Goal: Information Seeking & Learning: Learn about a topic

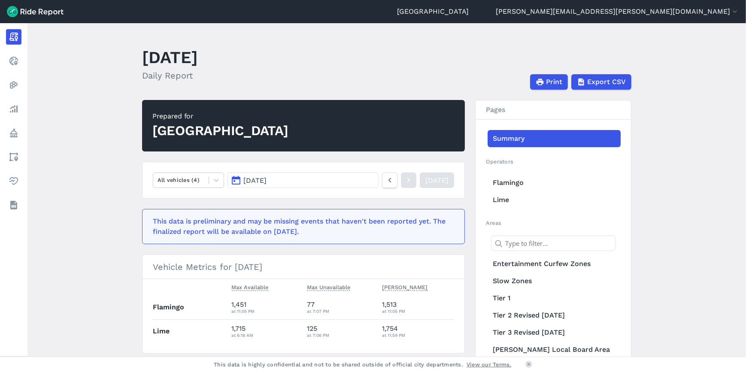
click at [7, 58] on link "Realtime" at bounding box center [13, 60] width 15 height 15
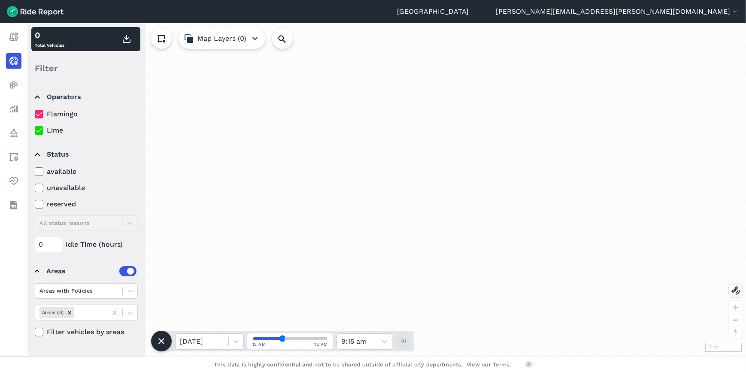
click at [21, 131] on link "Policy" at bounding box center [13, 132] width 15 height 15
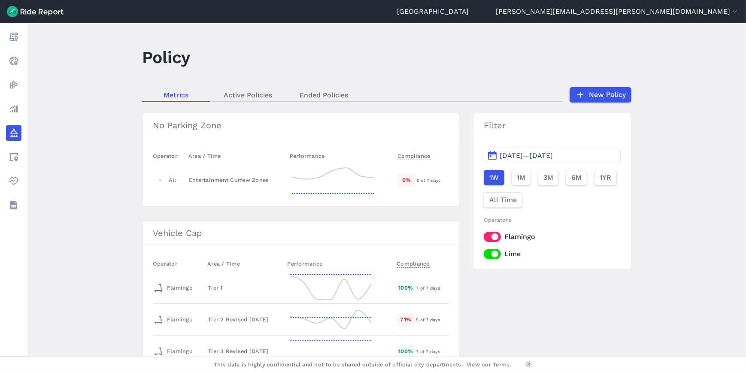
click at [21, 159] on link "Areas" at bounding box center [13, 156] width 15 height 15
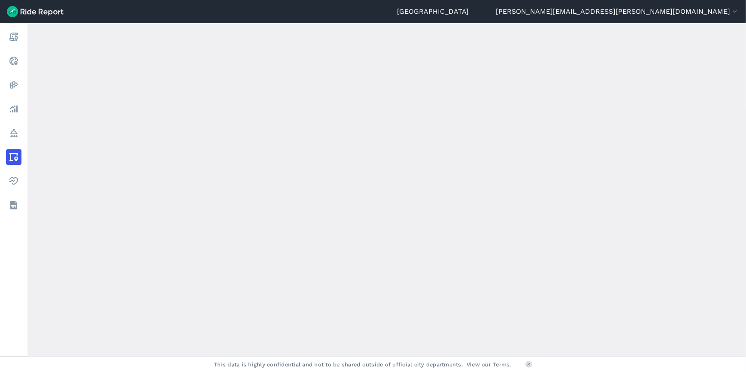
click at [21, 105] on link "Analyze" at bounding box center [13, 108] width 15 height 15
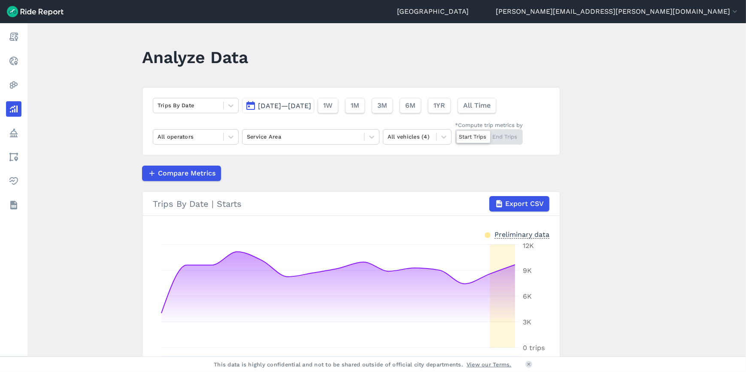
click at [21, 81] on link "Heatmaps" at bounding box center [13, 84] width 15 height 15
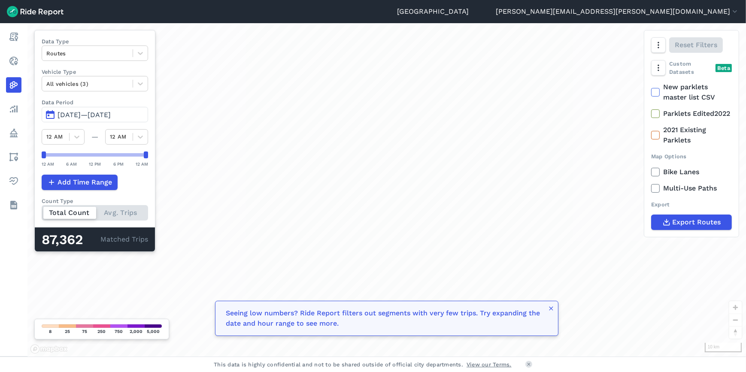
drag, startPoint x: 31, startPoint y: 82, endPoint x: 13, endPoint y: 91, distance: 20.2
click at [13, 89] on icon at bounding box center [14, 85] width 10 height 10
click at [17, 107] on use at bounding box center [14, 109] width 8 height 7
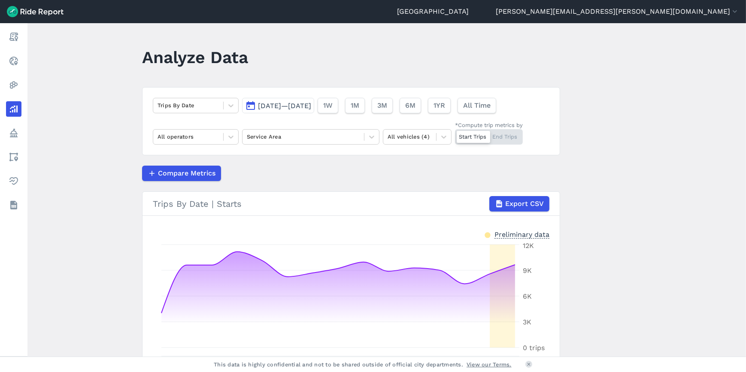
click at [21, 129] on link "Policy" at bounding box center [13, 132] width 15 height 15
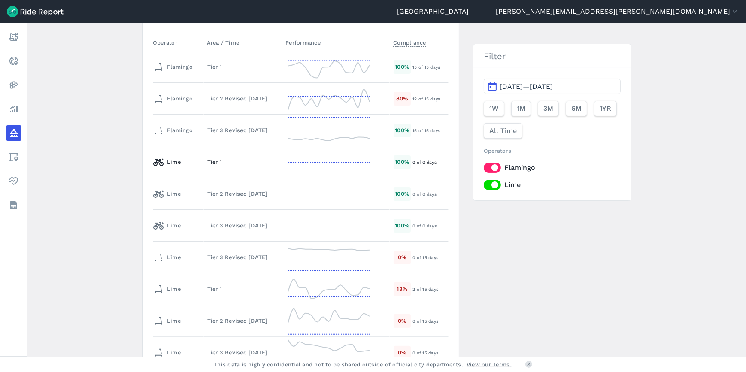
scroll to position [234, 0]
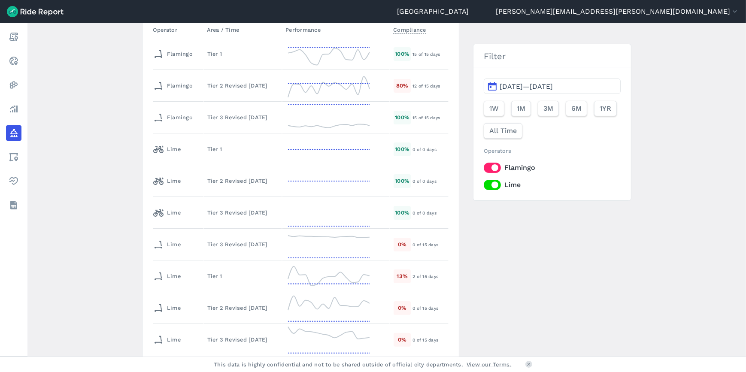
click at [21, 180] on link "Health" at bounding box center [13, 180] width 15 height 15
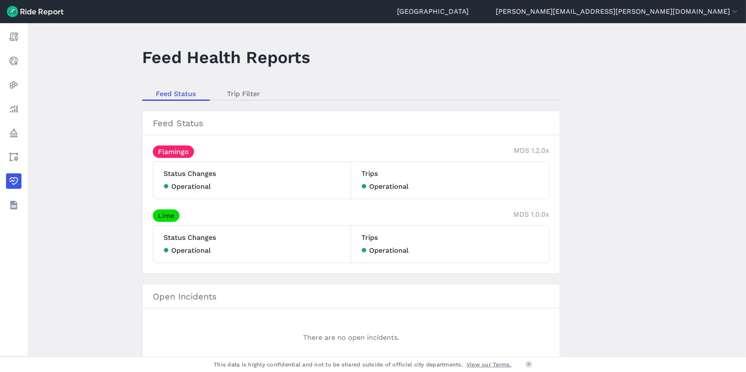
click at [21, 153] on link "Areas" at bounding box center [13, 156] width 15 height 15
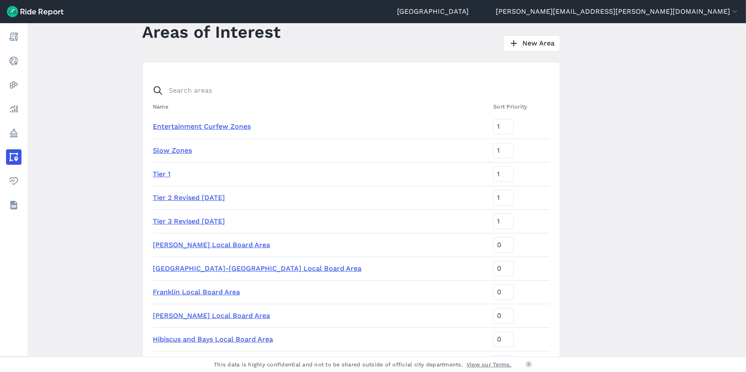
scroll to position [39, 0]
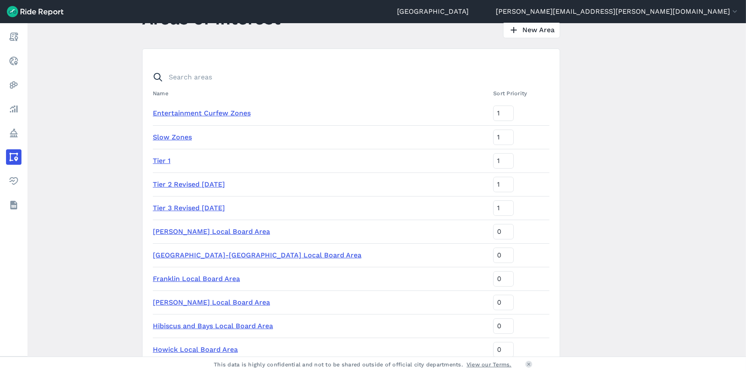
click at [188, 115] on link "Entertainment Curfew Zones" at bounding box center [202, 113] width 98 height 8
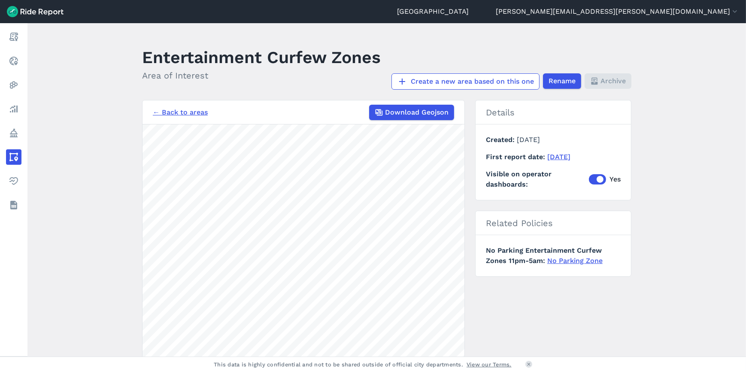
click at [21, 107] on link "Analyze" at bounding box center [13, 108] width 15 height 15
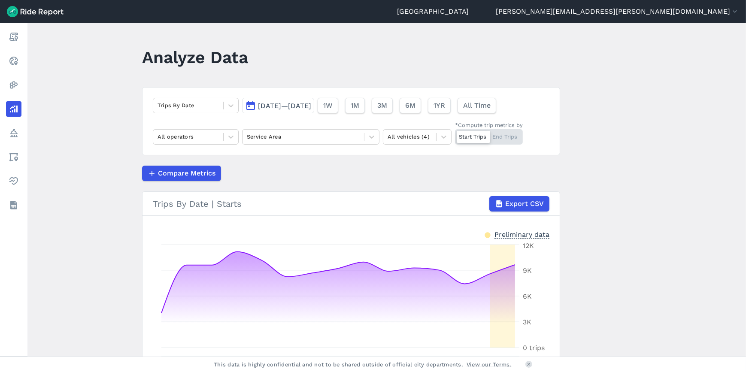
click at [224, 107] on div at bounding box center [231, 105] width 15 height 15
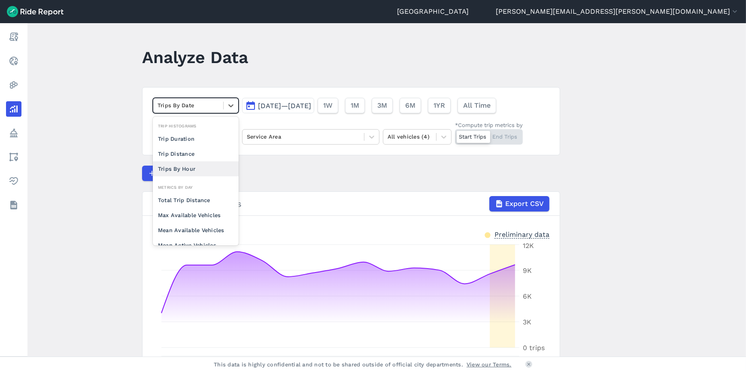
click at [187, 170] on div "Trips By Hour" at bounding box center [196, 168] width 86 height 15
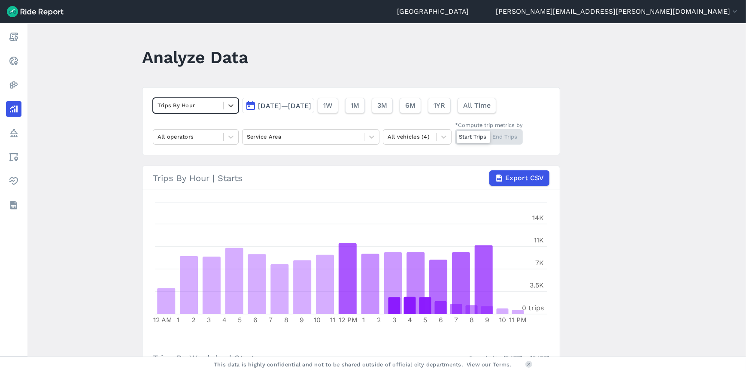
click at [232, 140] on icon at bounding box center [231, 137] width 9 height 9
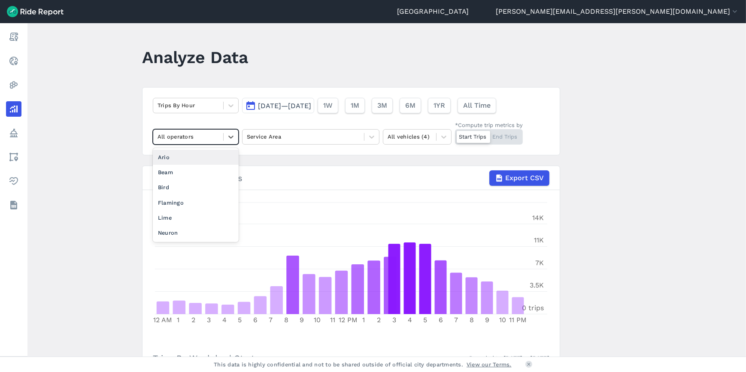
click at [232, 140] on icon at bounding box center [231, 137] width 9 height 9
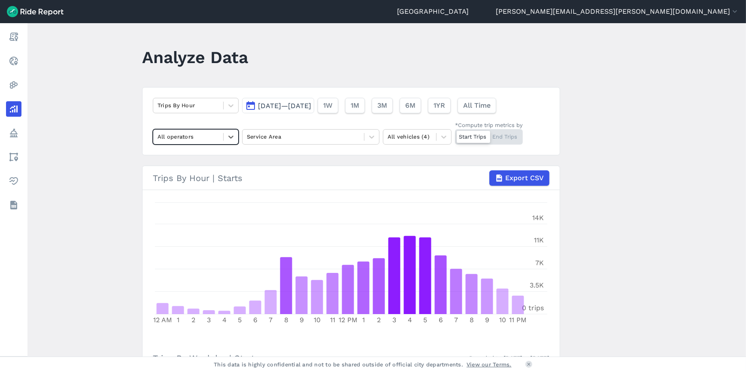
click at [314, 141] on div at bounding box center [303, 137] width 113 height 10
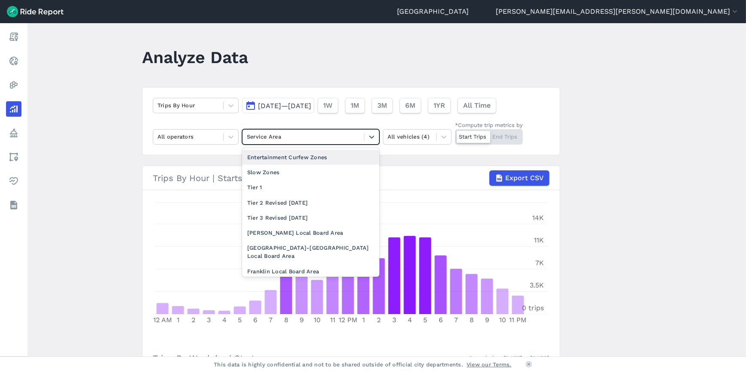
click at [309, 154] on div "Entertainment Curfew Zones" at bounding box center [310, 157] width 137 height 15
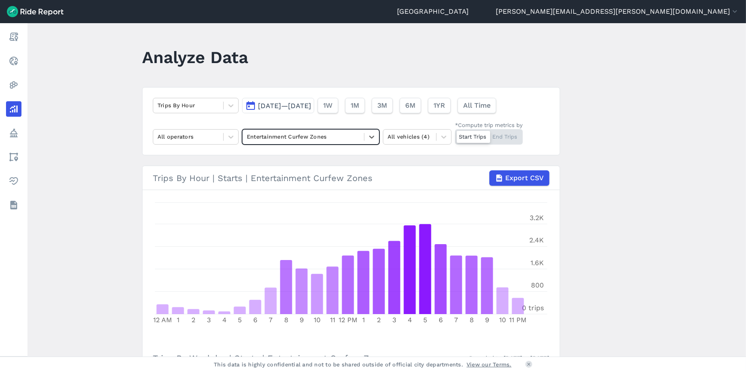
click at [220, 137] on div "All operators" at bounding box center [188, 136] width 70 height 13
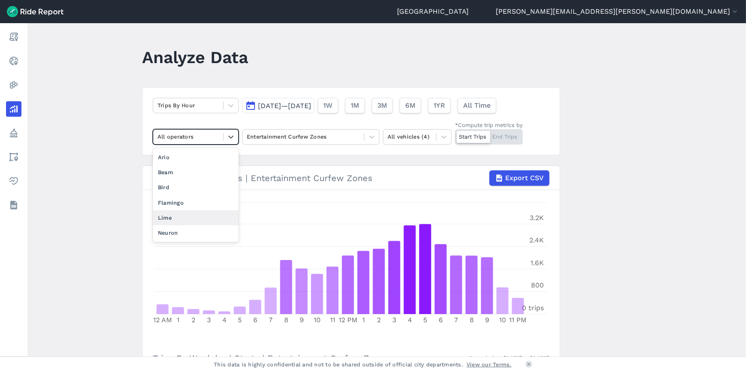
click at [173, 214] on div "Lime" at bounding box center [196, 217] width 86 height 15
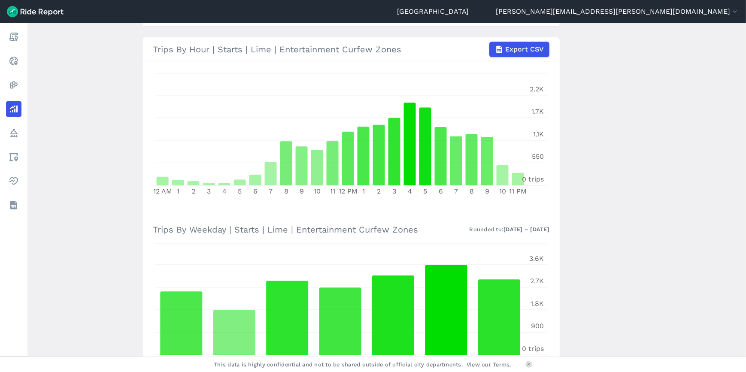
scroll to position [156, 0]
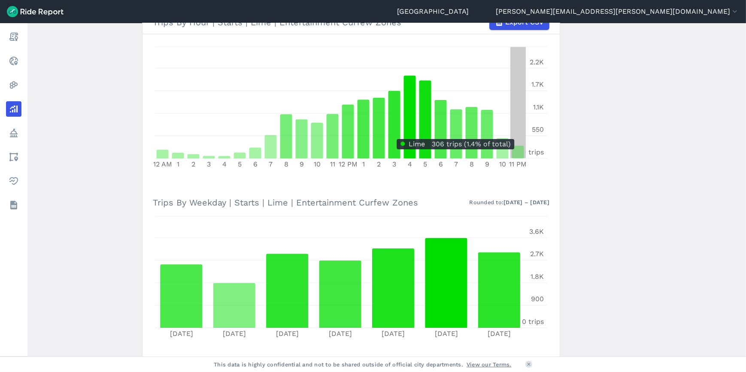
click at [518, 155] on icon at bounding box center [518, 152] width 12 height 12
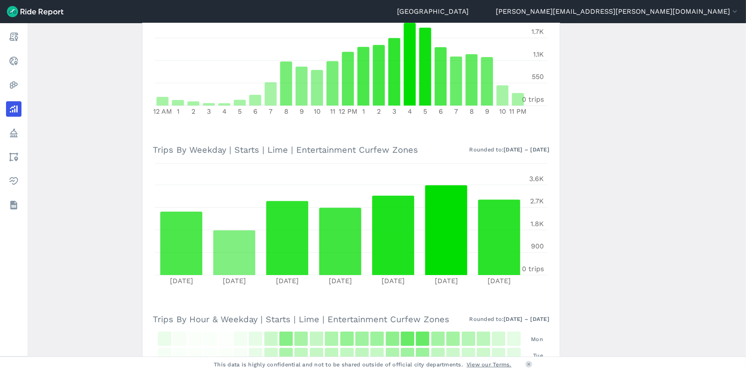
scroll to position [356, 0]
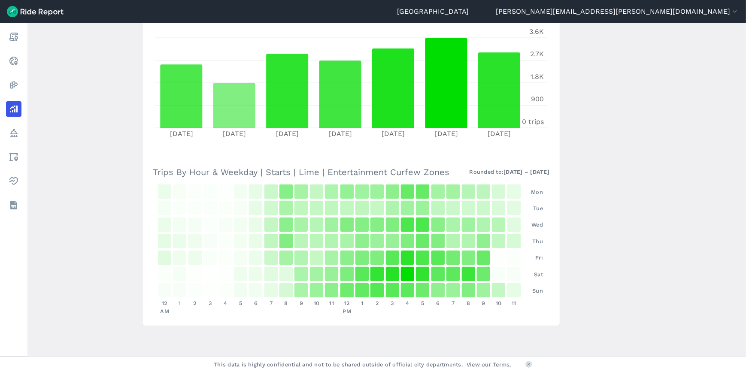
click at [513, 291] on div "42 0.2 %" at bounding box center [514, 290] width 14 height 15
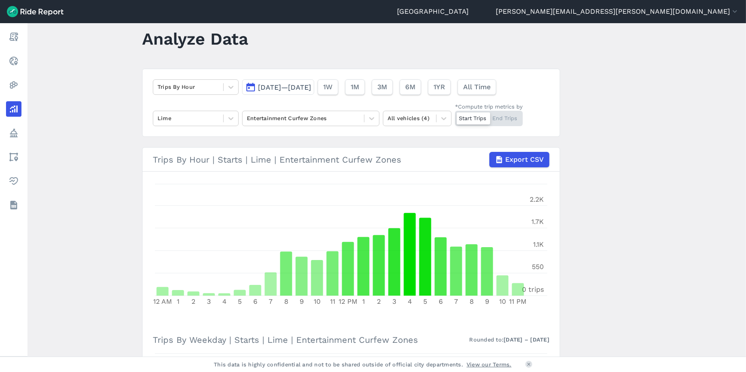
scroll to position [0, 0]
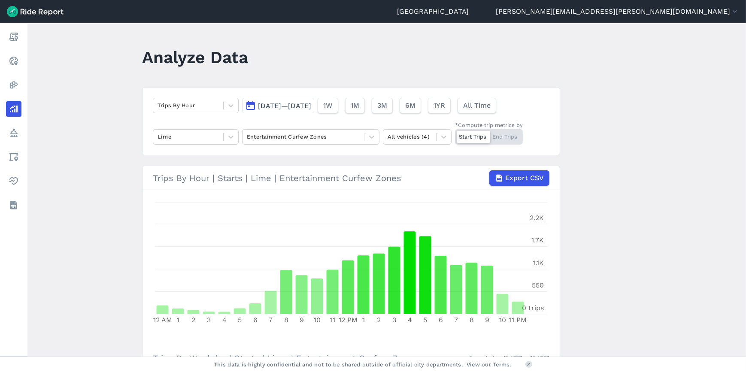
click at [224, 137] on div at bounding box center [231, 137] width 15 height 15
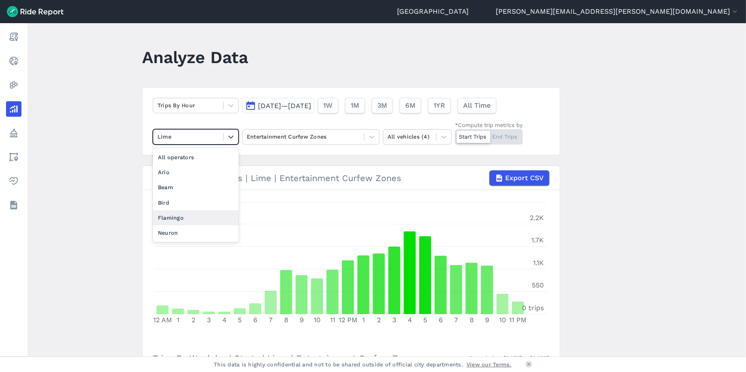
click at [163, 218] on div "Flamingo" at bounding box center [196, 217] width 86 height 15
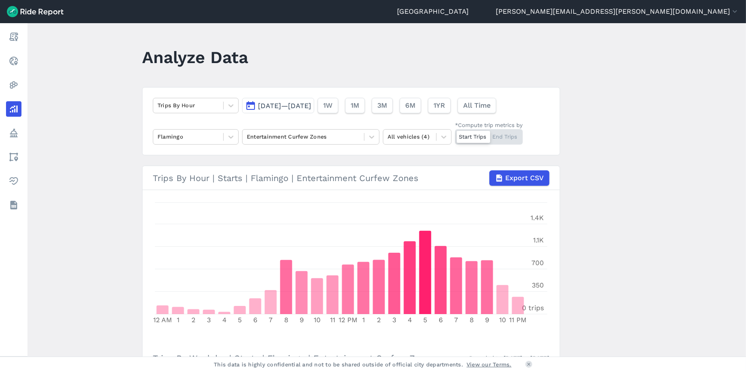
click at [491, 105] on span "All Time" at bounding box center [476, 105] width 27 height 10
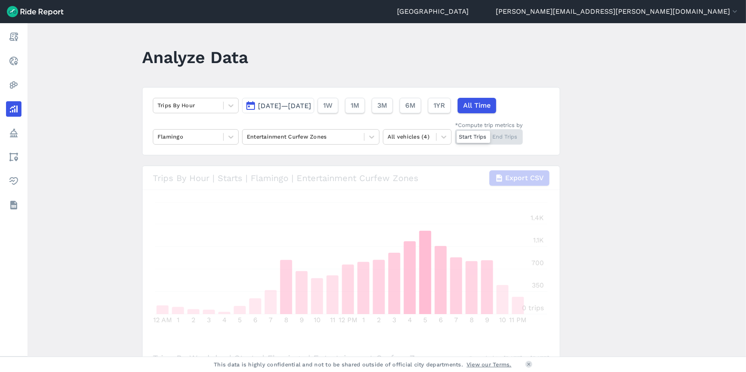
click at [416, 104] on span "6M" at bounding box center [410, 105] width 10 height 10
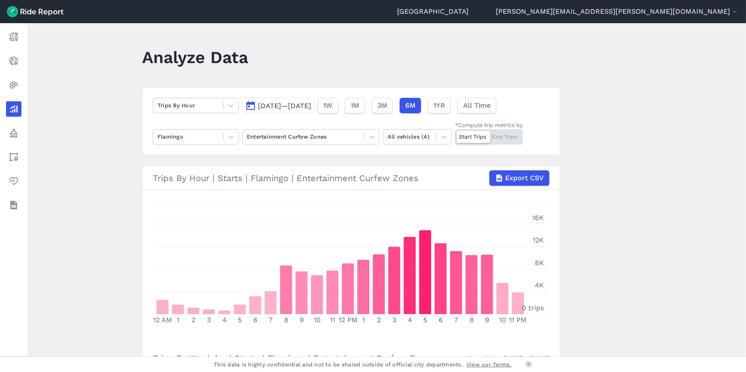
click at [307, 108] on span "[DATE]—[DATE]" at bounding box center [284, 106] width 53 height 8
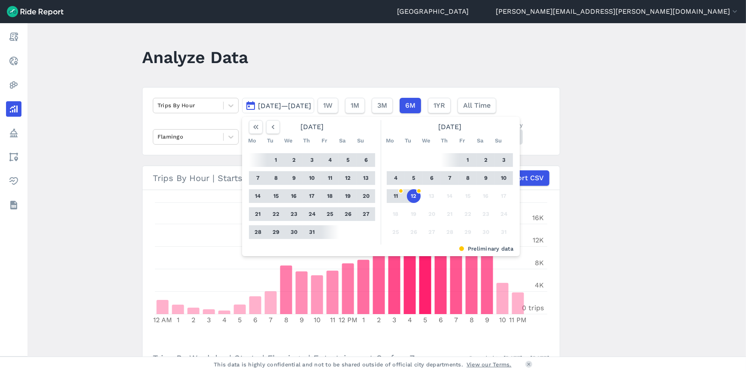
click at [307, 108] on span "[DATE]—[DATE]" at bounding box center [284, 106] width 53 height 8
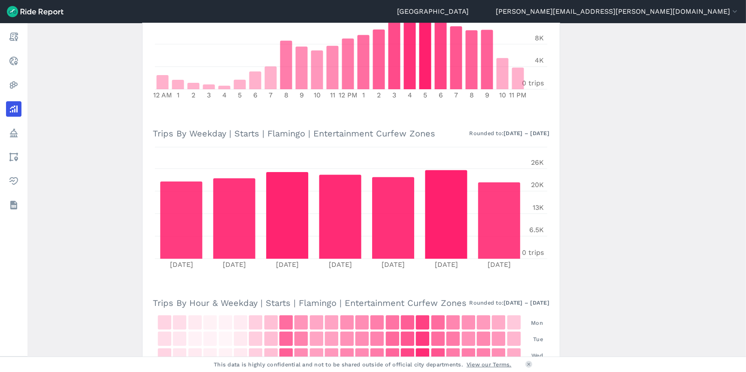
scroll to position [234, 0]
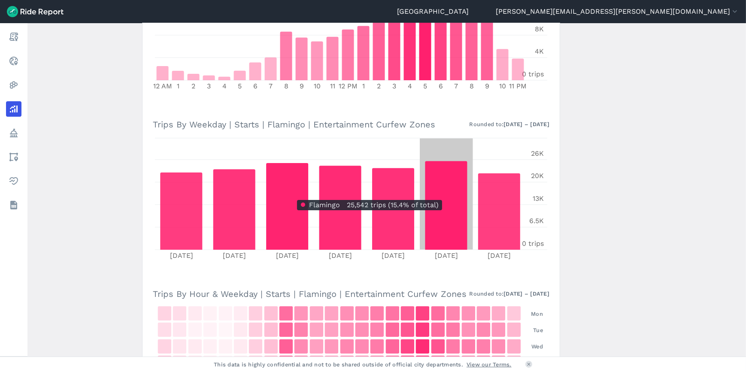
click at [460, 194] on icon at bounding box center [446, 205] width 42 height 88
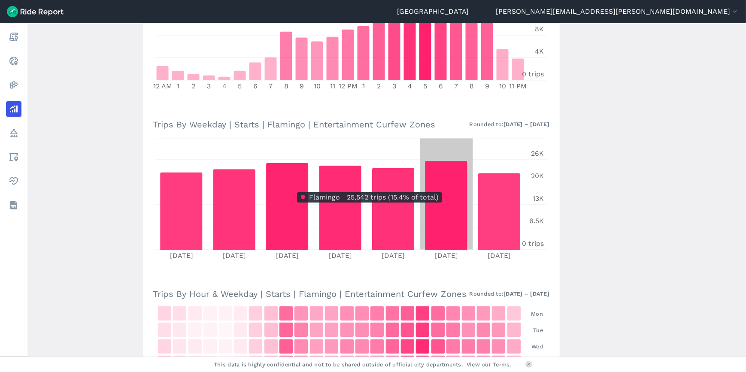
click at [434, 186] on icon at bounding box center [446, 205] width 42 height 88
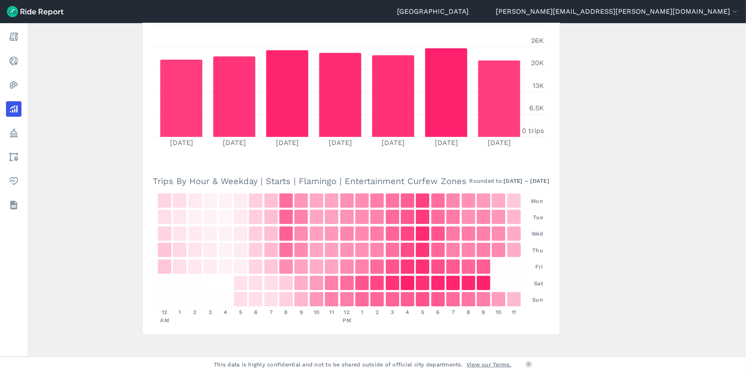
scroll to position [358, 0]
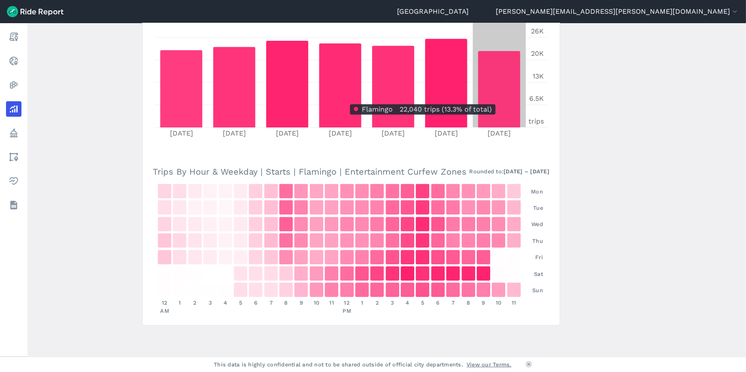
click at [501, 118] on icon at bounding box center [499, 89] width 42 height 76
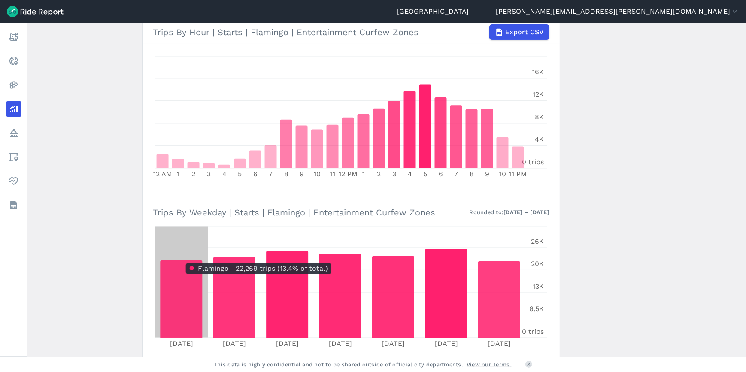
scroll to position [46, 0]
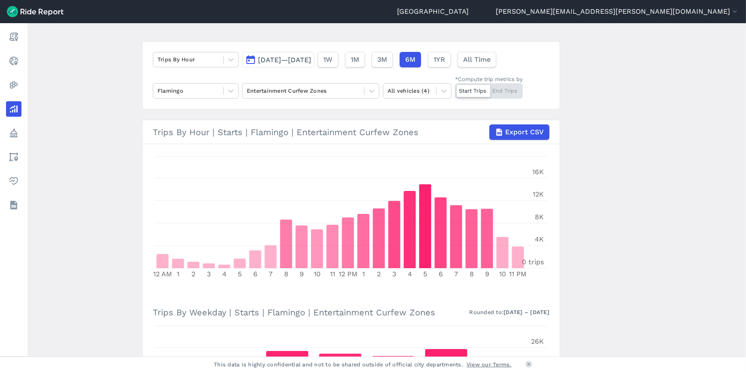
click at [228, 92] on icon at bounding box center [231, 91] width 9 height 9
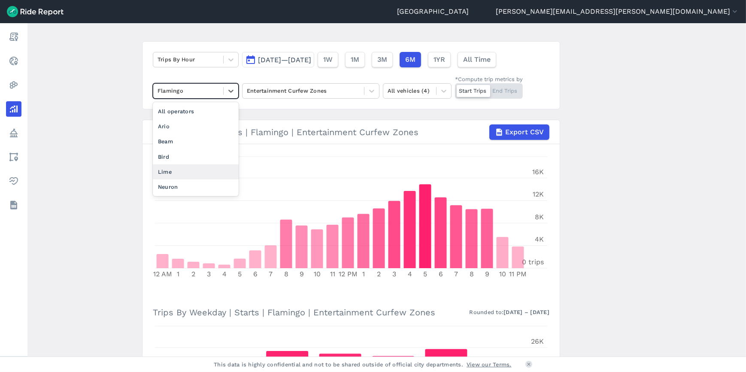
click at [175, 171] on div "Lime" at bounding box center [196, 171] width 86 height 15
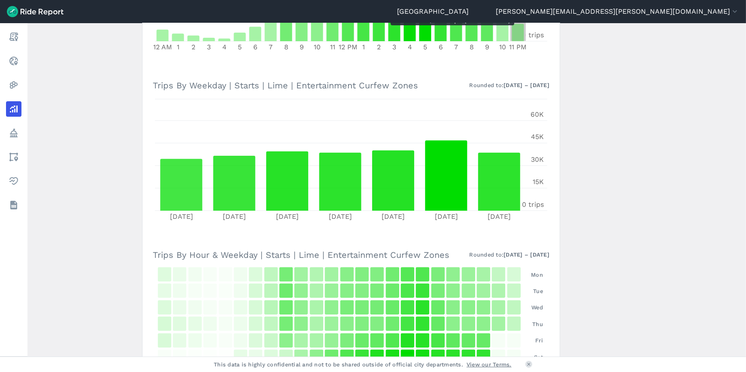
scroll to position [356, 0]
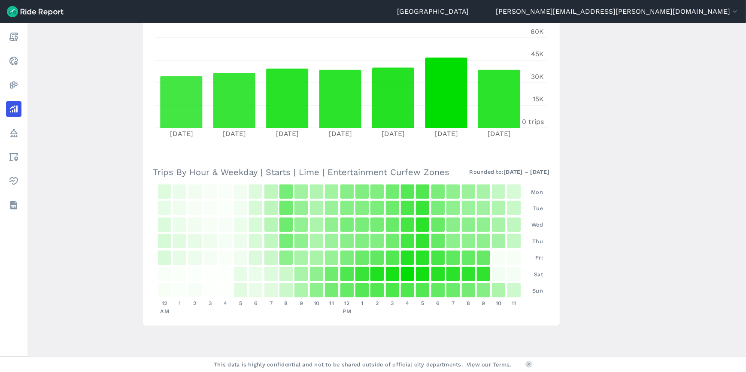
click at [538, 172] on strong "[DATE] – [DATE]" at bounding box center [527, 172] width 46 height 6
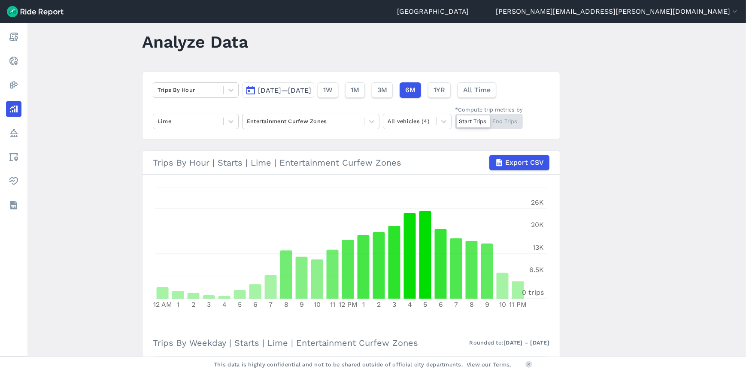
scroll to position [4, 0]
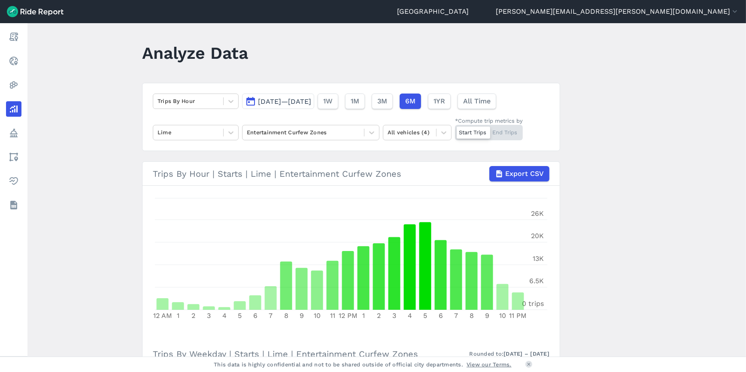
click at [227, 130] on icon at bounding box center [231, 132] width 9 height 9
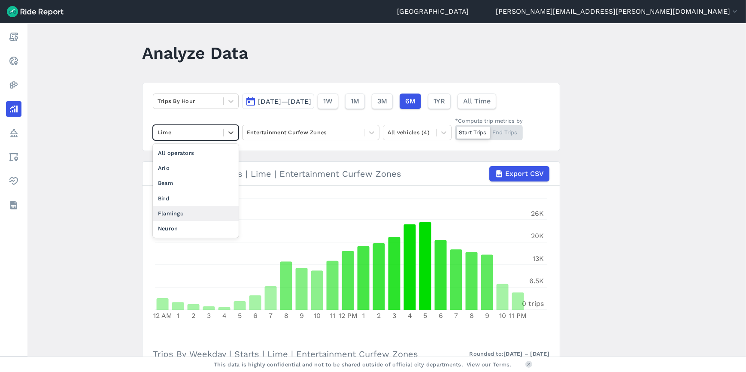
click at [180, 213] on div "Flamingo" at bounding box center [196, 213] width 86 height 15
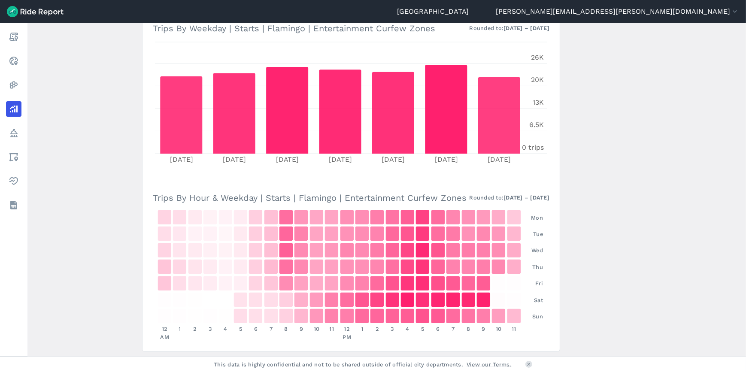
scroll to position [358, 0]
